Goal: Check status: Check status

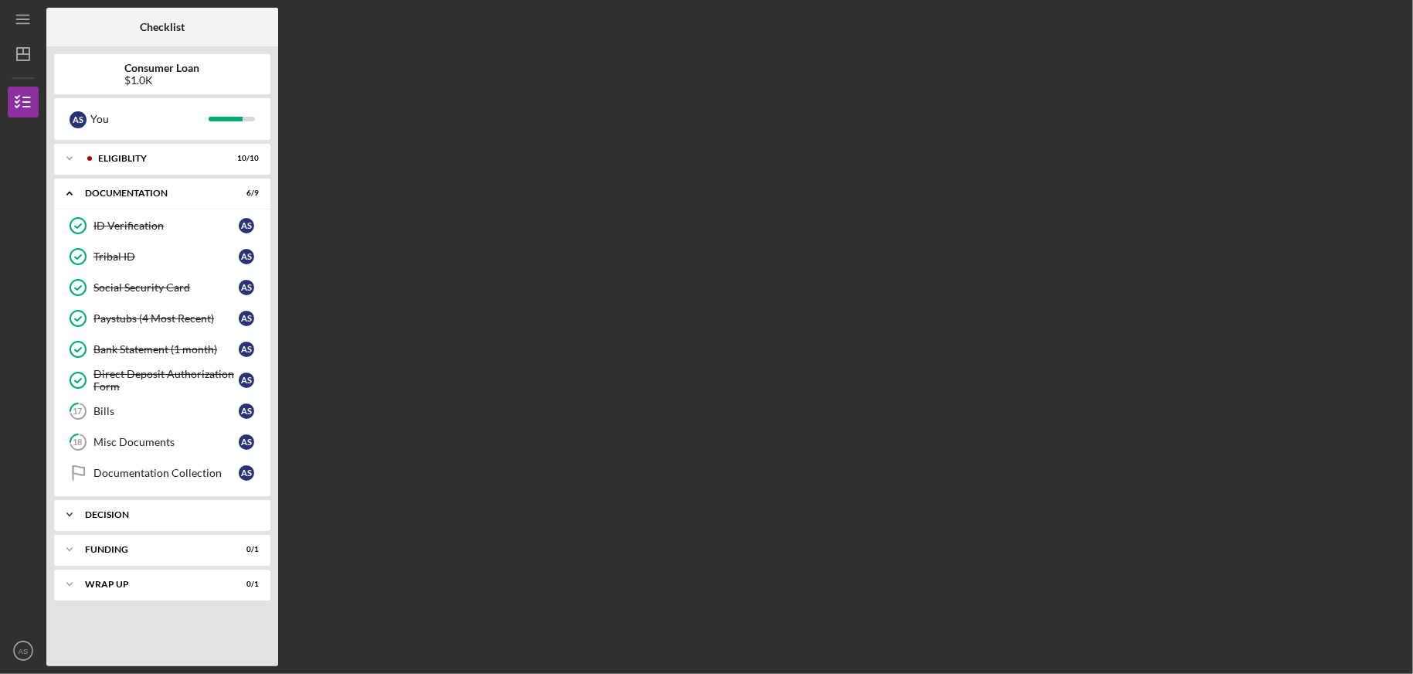
click at [115, 513] on div "Decision" at bounding box center [168, 514] width 166 height 9
click at [116, 553] on link "Pre-Approval Phase Pre-Approval Phase A S" at bounding box center [162, 547] width 201 height 31
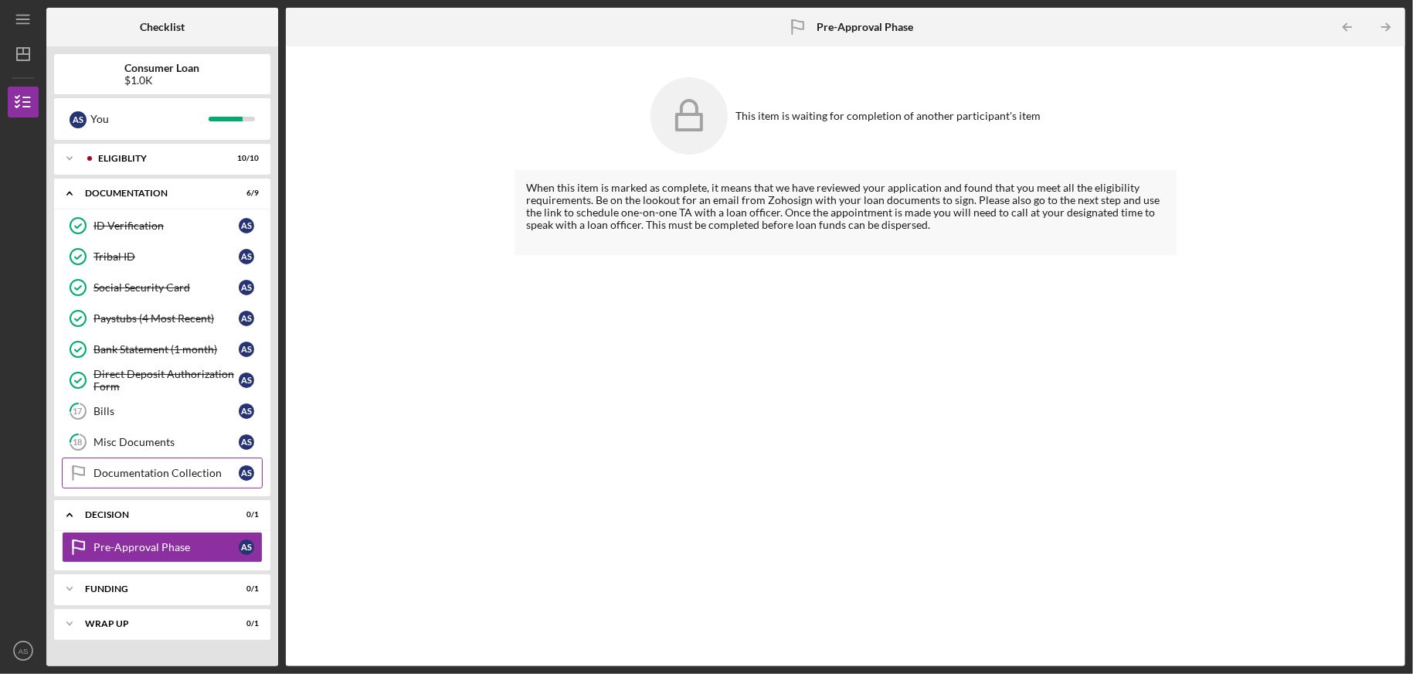
click at [141, 473] on div "Documentation Collection" at bounding box center [166, 473] width 145 height 12
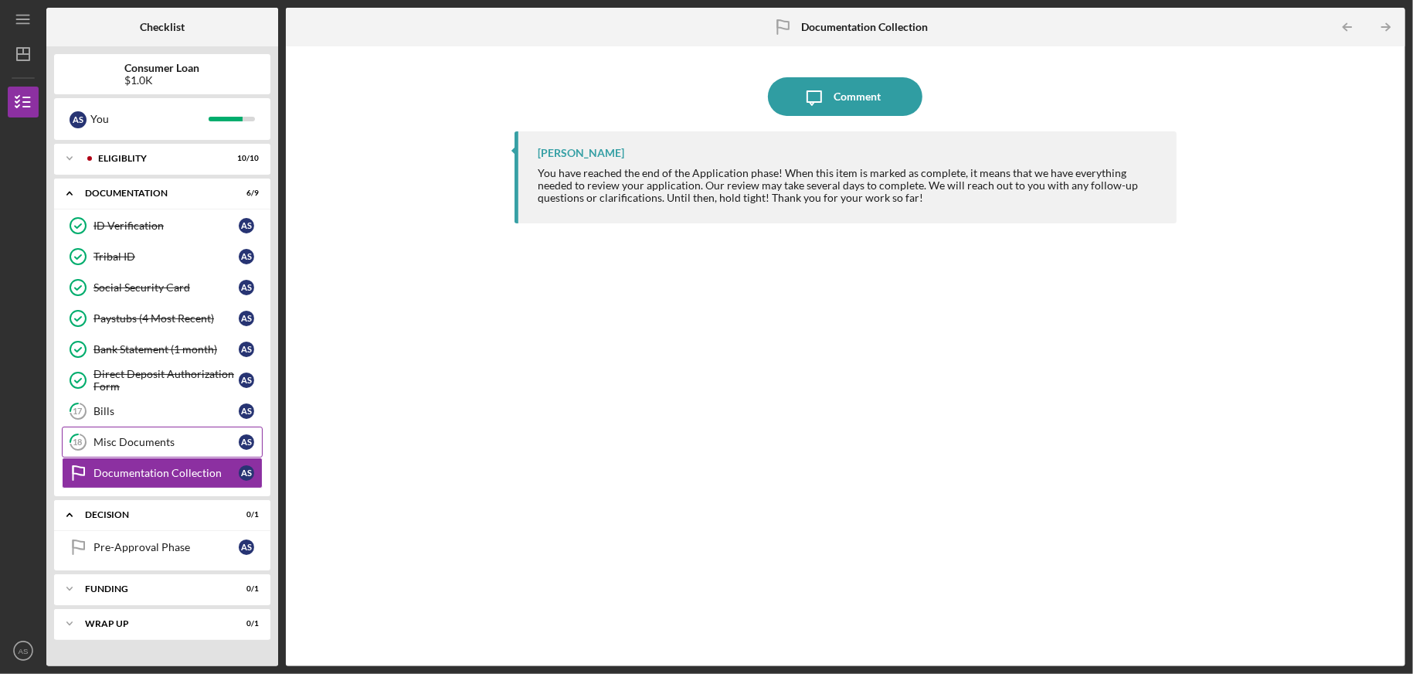
click at [116, 448] on link "18 Misc Documents A S" at bounding box center [162, 442] width 201 height 31
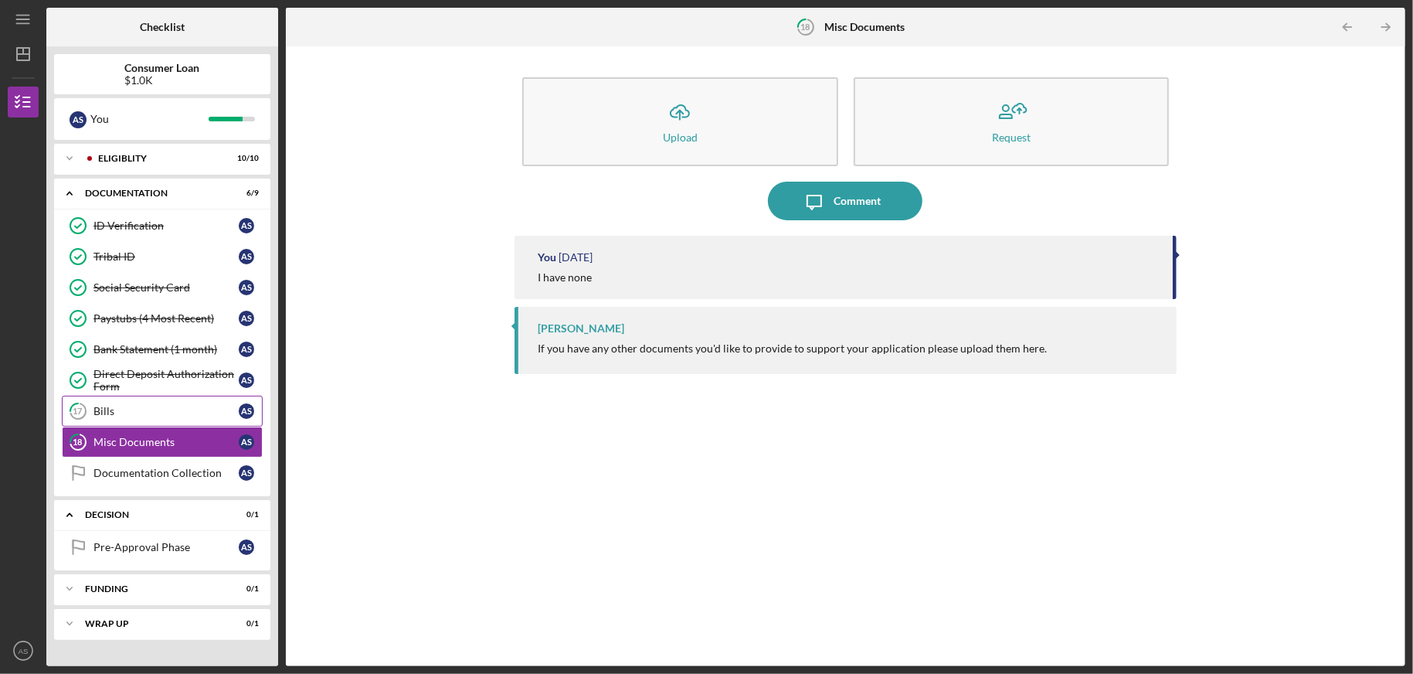
click at [120, 413] on div "Bills" at bounding box center [166, 411] width 145 height 12
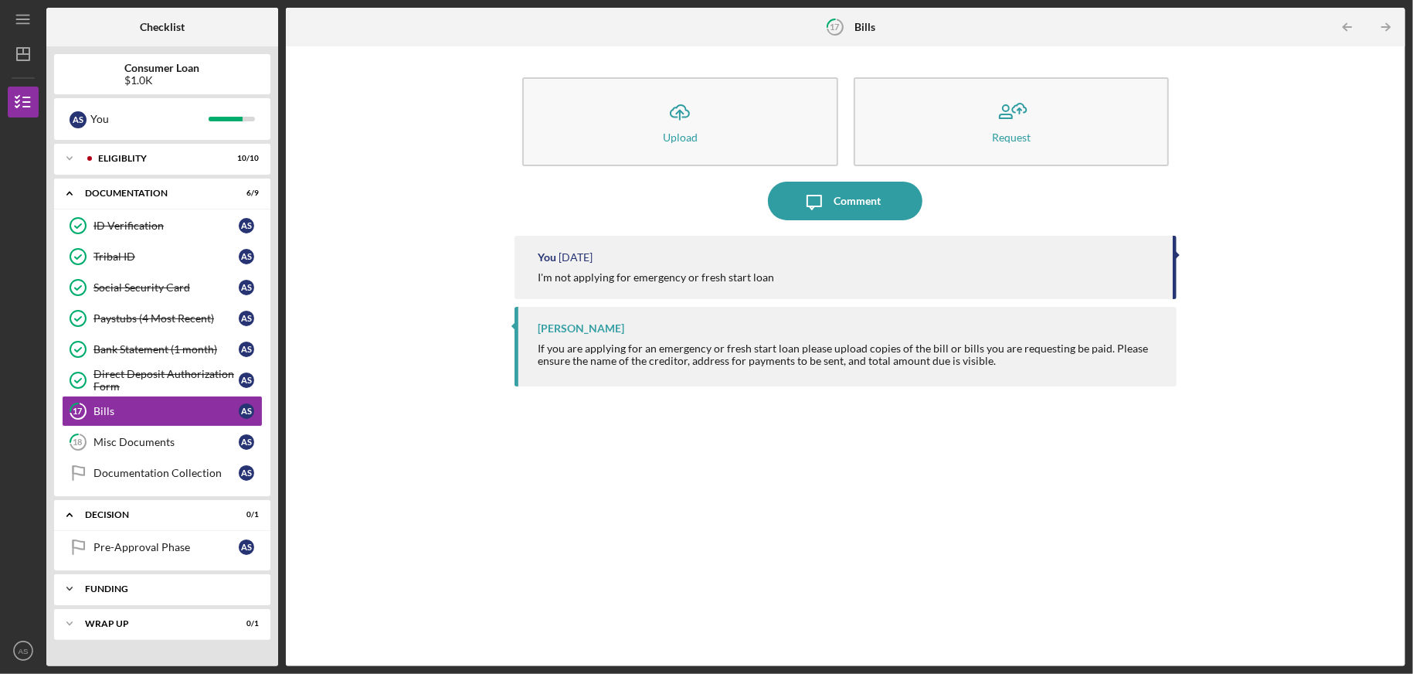
click at [114, 584] on div "Funding" at bounding box center [168, 588] width 166 height 9
